Goal: Information Seeking & Learning: Learn about a topic

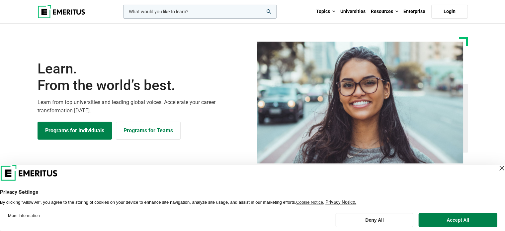
click at [497, 166] on div "Close Layer" at bounding box center [501, 167] width 9 height 9
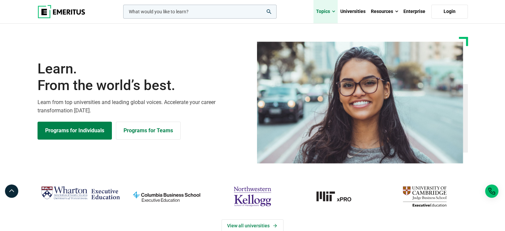
click at [330, 11] on link "Topics" at bounding box center [325, 11] width 24 height 23
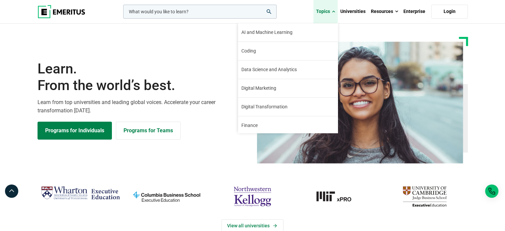
click at [330, 11] on link "Topics" at bounding box center [325, 11] width 24 height 23
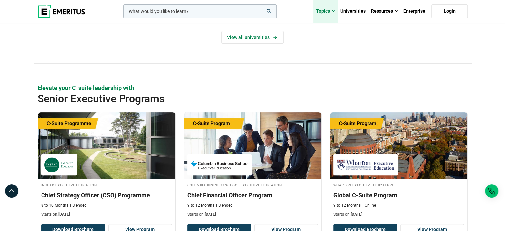
scroll to position [202, 0]
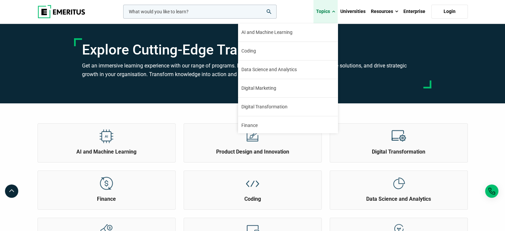
click at [332, 11] on link "Topics" at bounding box center [325, 11] width 24 height 23
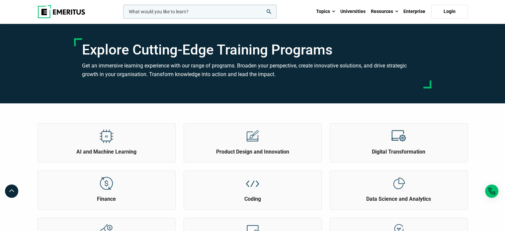
click at [66, 8] on img at bounding box center [61, 11] width 48 height 13
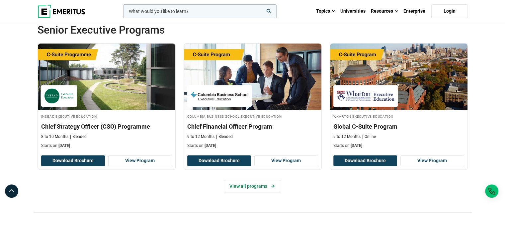
scroll to position [258, 0]
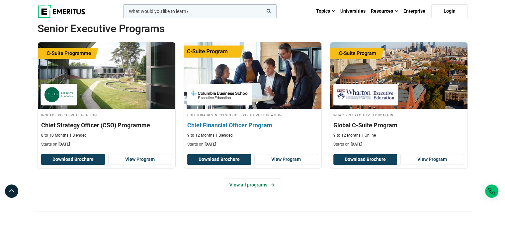
click at [286, 137] on div "9 to 12 Months Blended" at bounding box center [252, 135] width 131 height 6
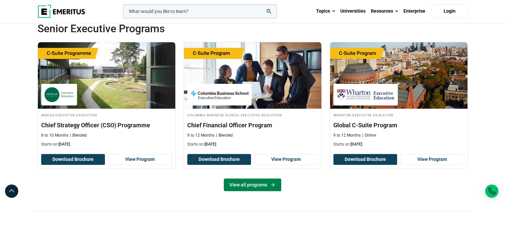
click at [260, 183] on link "View all programs" at bounding box center [252, 184] width 57 height 13
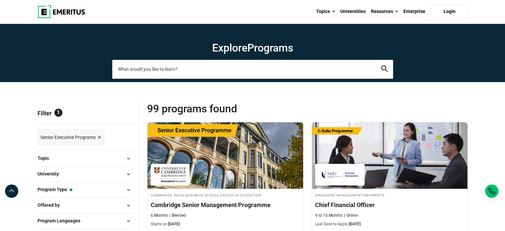
click at [231, 72] on input "search-page" at bounding box center [252, 69] width 281 height 19
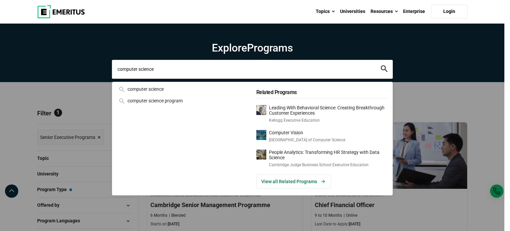
type input "computer science"
click at [381, 65] on button "search" at bounding box center [384, 69] width 7 height 8
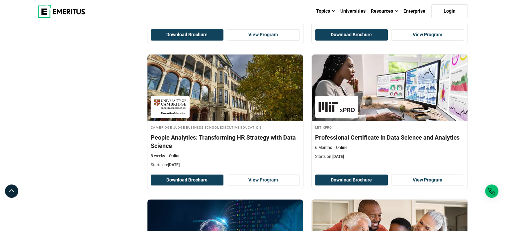
scroll to position [213, 0]
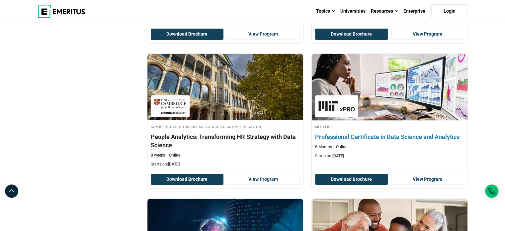
click at [397, 148] on div "6 Months Online" at bounding box center [389, 147] width 149 height 6
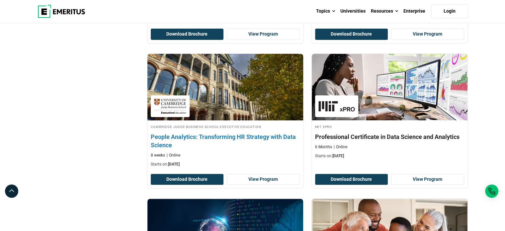
scroll to position [350, 0]
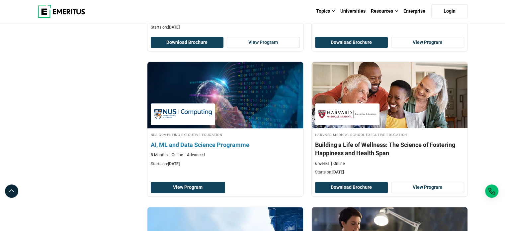
click at [275, 165] on p "Starts on: [DATE]" at bounding box center [225, 164] width 149 height 6
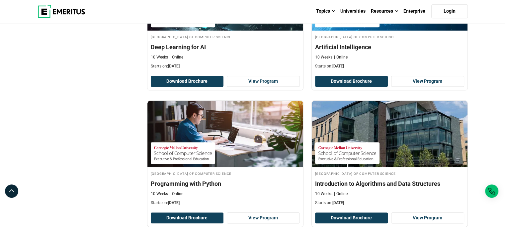
scroll to position [729, 0]
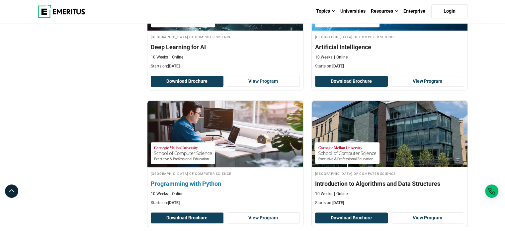
click at [266, 183] on h4 "Programming with Python" at bounding box center [225, 183] width 149 height 8
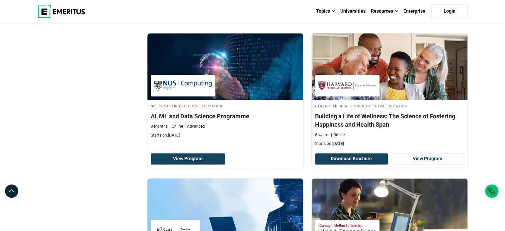
scroll to position [377, 0]
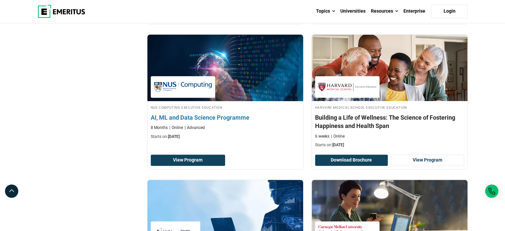
click at [236, 127] on div "8 Months Online Advanced" at bounding box center [225, 128] width 149 height 6
